Goal: Feedback & Contribution: Leave review/rating

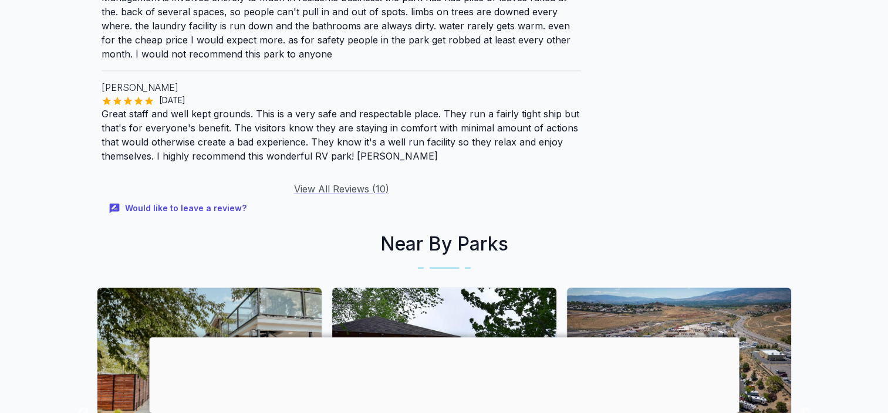
scroll to position [1527, 0]
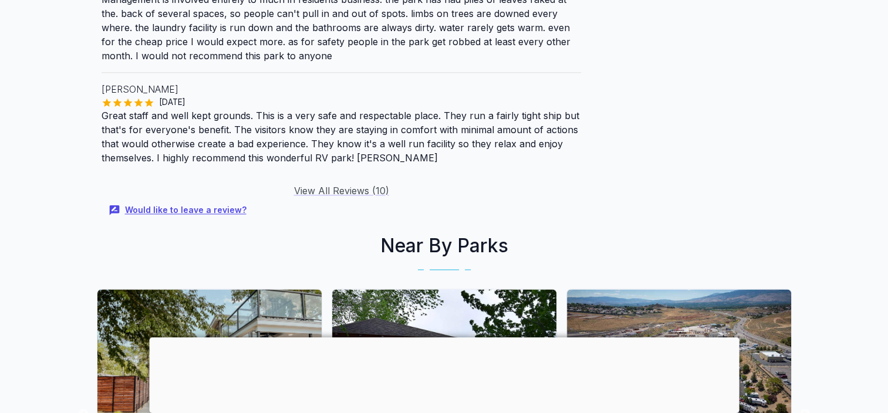
click at [199, 200] on button "Would like to leave a review?" at bounding box center [179, 210] width 154 height 25
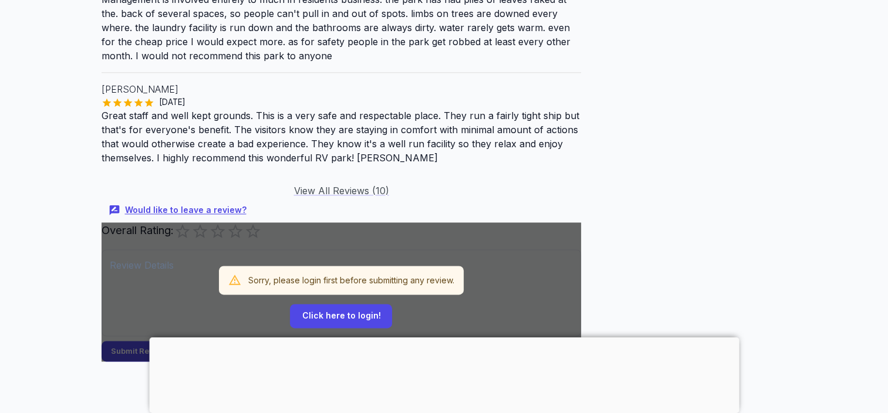
click at [191, 198] on button "Would like to leave a review?" at bounding box center [179, 210] width 154 height 25
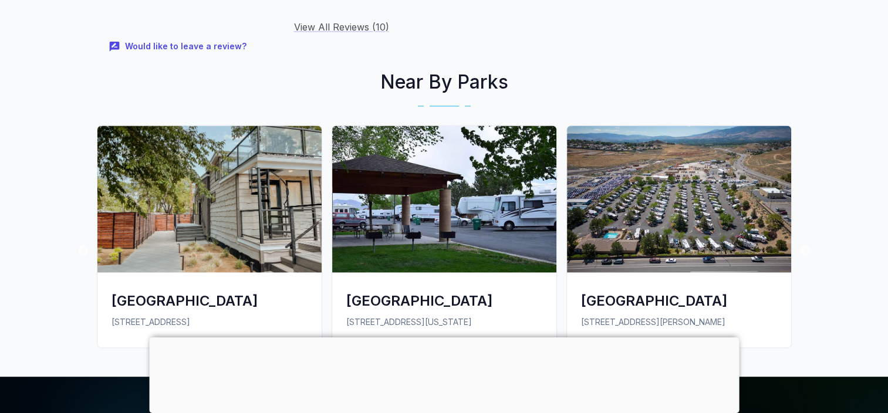
scroll to position [1691, 0]
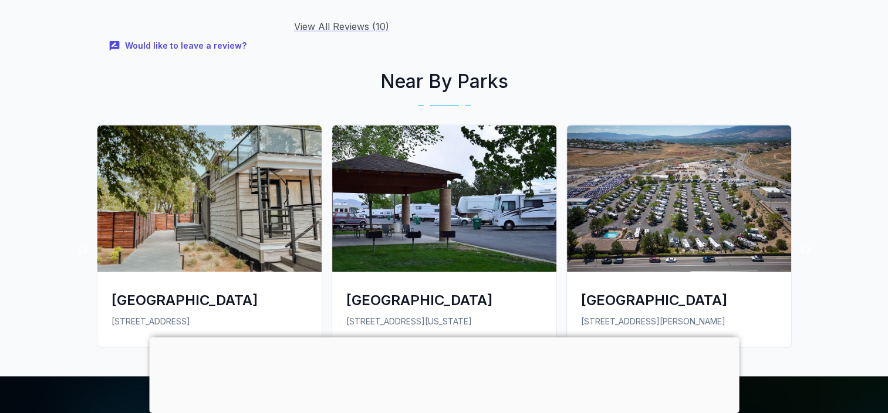
click at [439, 338] on div at bounding box center [444, 338] width 590 height 0
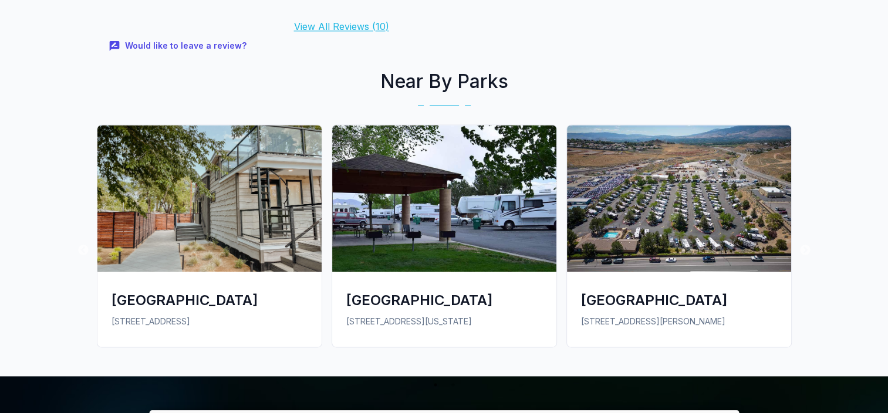
click at [334, 21] on link "View All Reviews ( 10 )" at bounding box center [341, 27] width 95 height 12
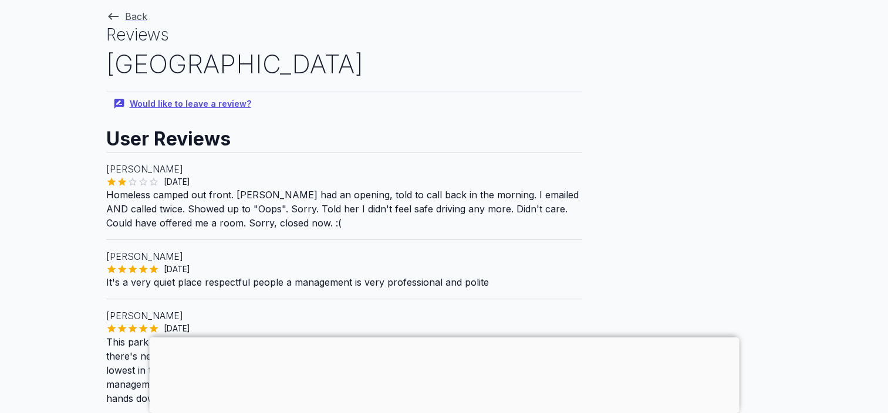
click at [197, 102] on button "Would like to leave a review?" at bounding box center [183, 104] width 154 height 25
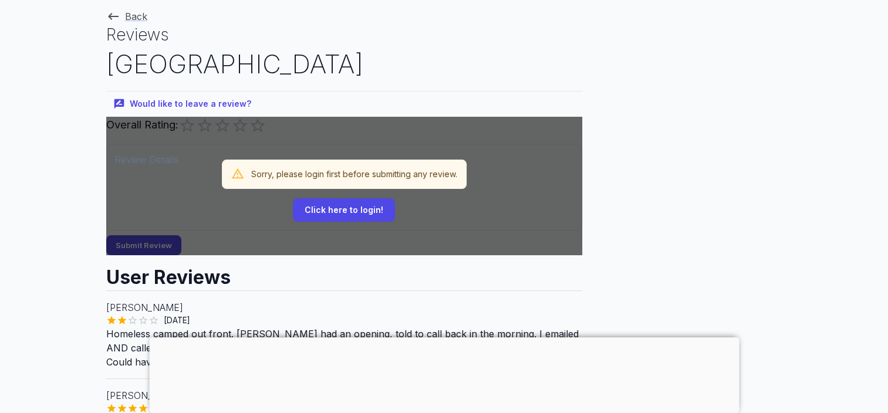
click at [365, 214] on button "Click here to login!" at bounding box center [344, 210] width 102 height 24
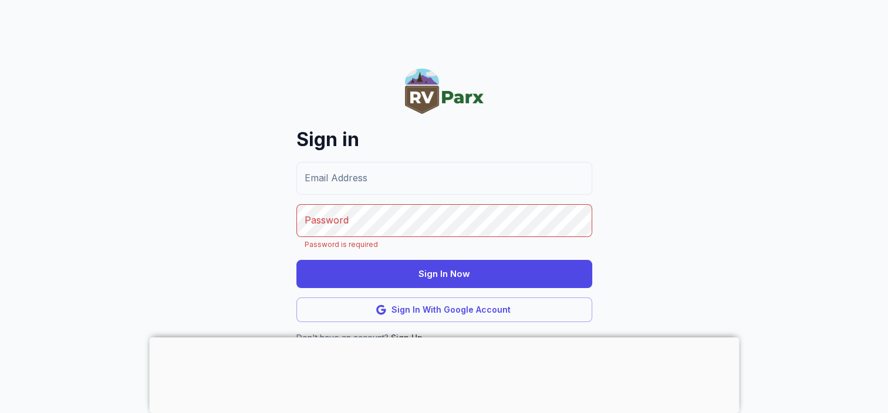
click at [447, 300] on button "Sign In With Google Account" at bounding box center [444, 310] width 296 height 25
